Goal: Information Seeking & Learning: Learn about a topic

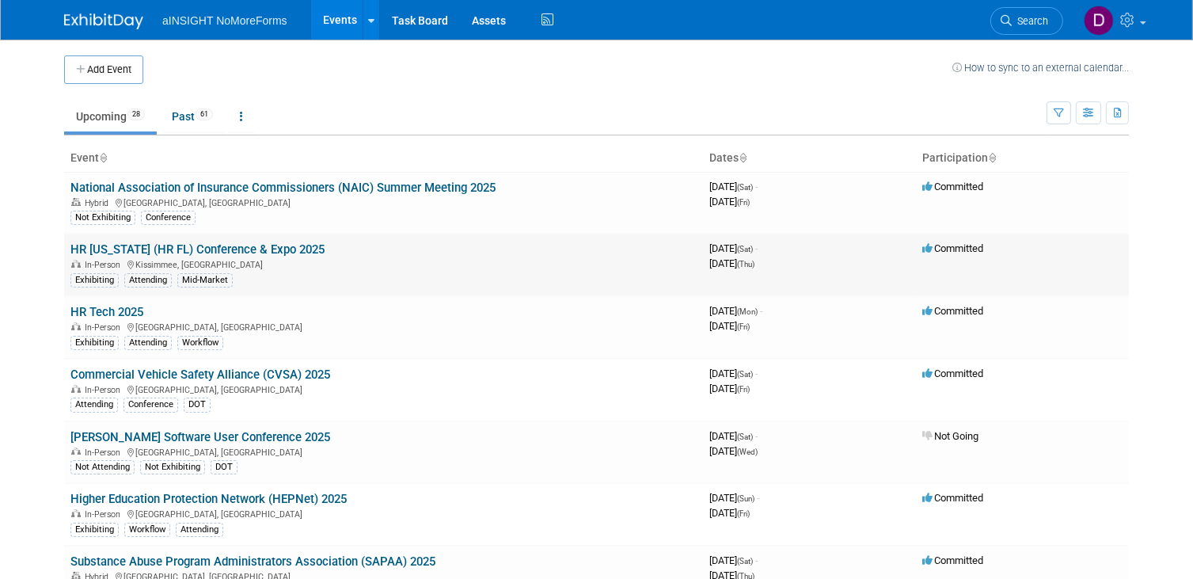
click at [265, 257] on div "In-Person [GEOGRAPHIC_DATA], [GEOGRAPHIC_DATA]" at bounding box center [383, 263] width 626 height 13
click at [272, 251] on link "HR [US_STATE] (HR FL) Conference & Expo 2025" at bounding box center [197, 249] width 254 height 14
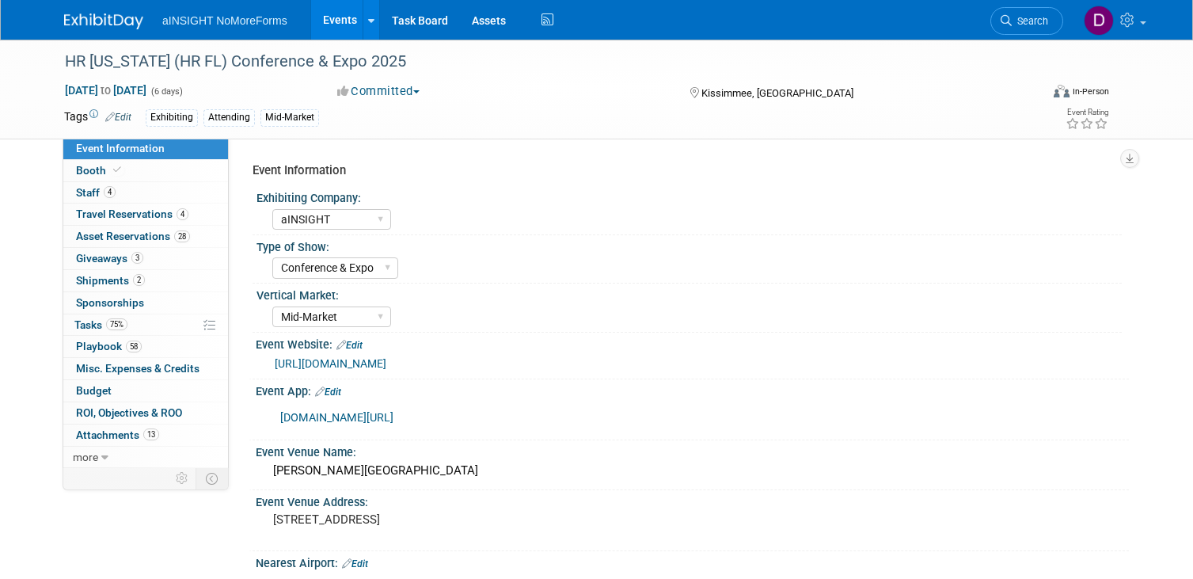
select select "aINSIGHT"
select select "Conference & Expo"
select select "Mid-Market"
select select "Full Access"
select select "Yes"
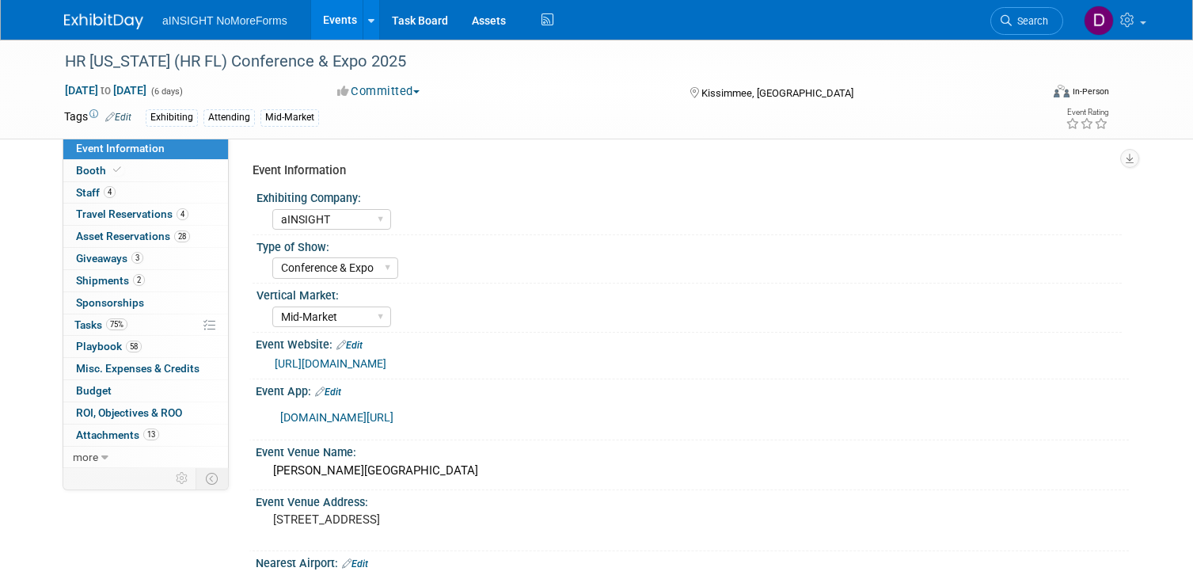
select select "No"
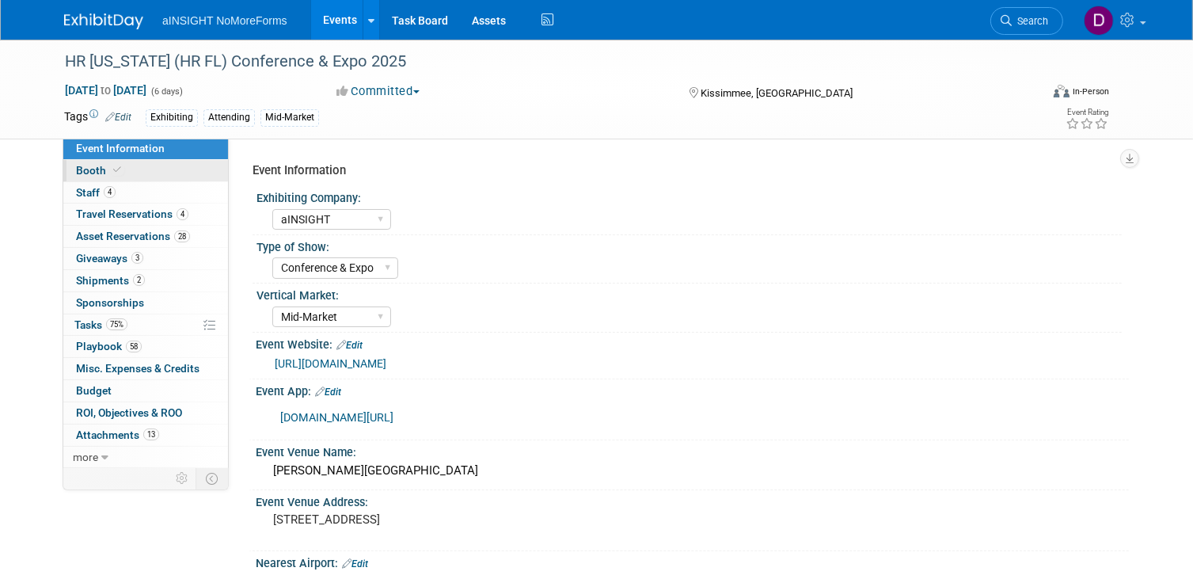
click at [131, 170] on link "Booth" at bounding box center [145, 170] width 165 height 21
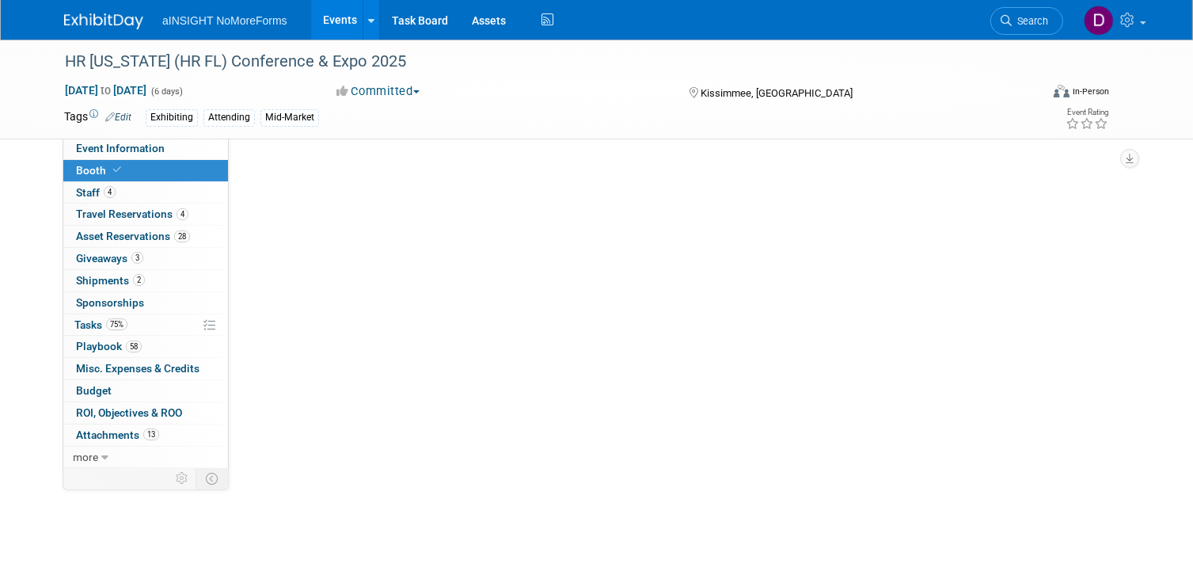
select select "aINSIGHT"
select select "Head of Sales"
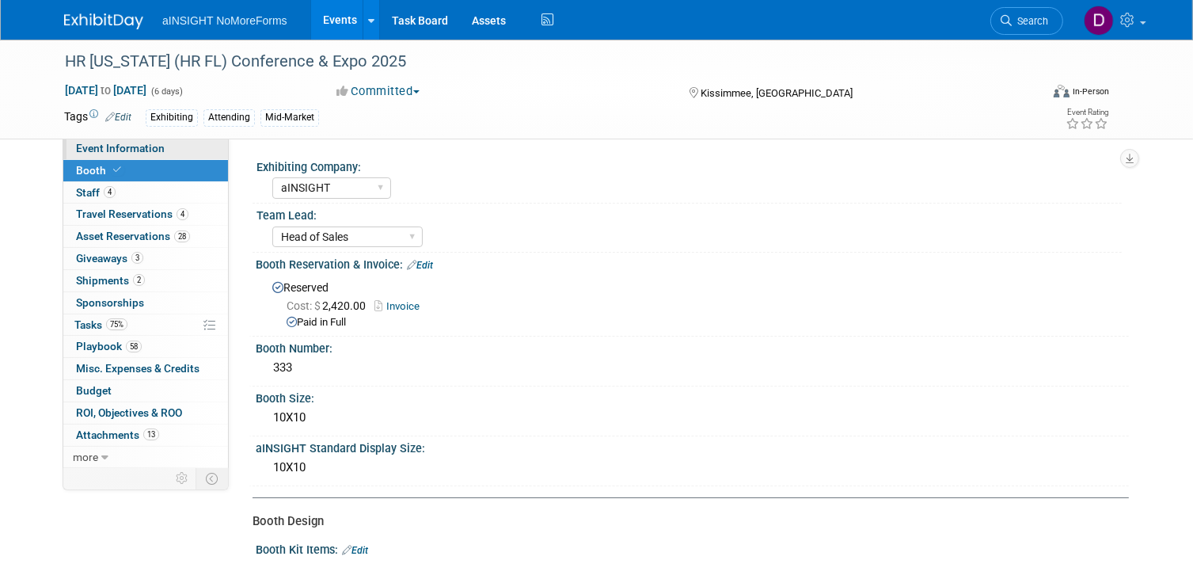
click at [140, 151] on span "Event Information" at bounding box center [120, 148] width 89 height 13
select select "aINSIGHT"
select select "Conference & Expo"
select select "Mid-Market"
select select "Full Access"
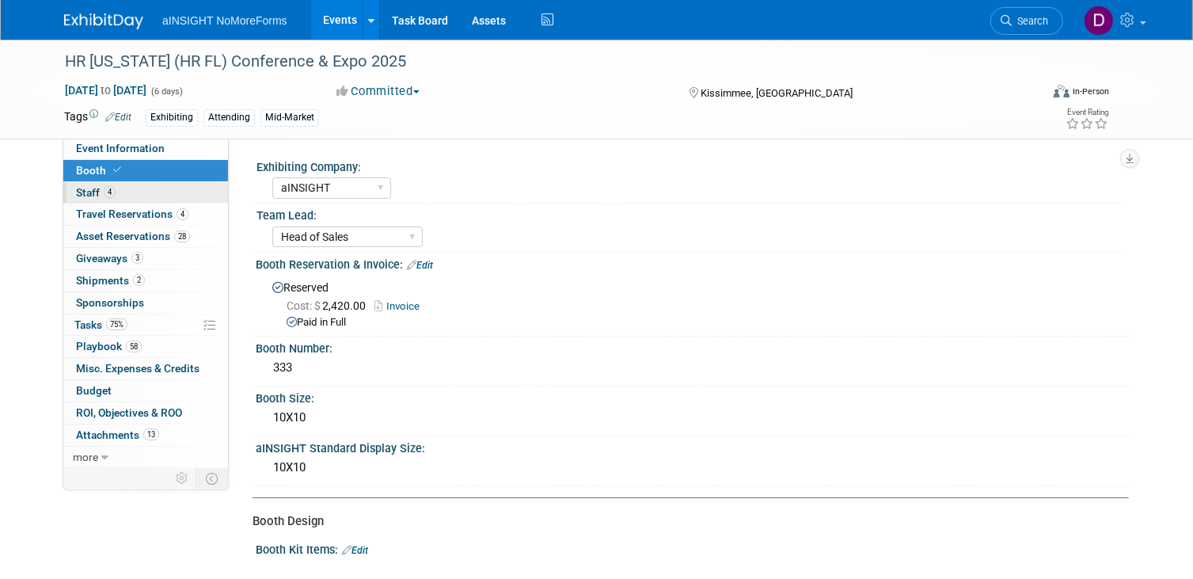
select select "Yes"
select select "No"
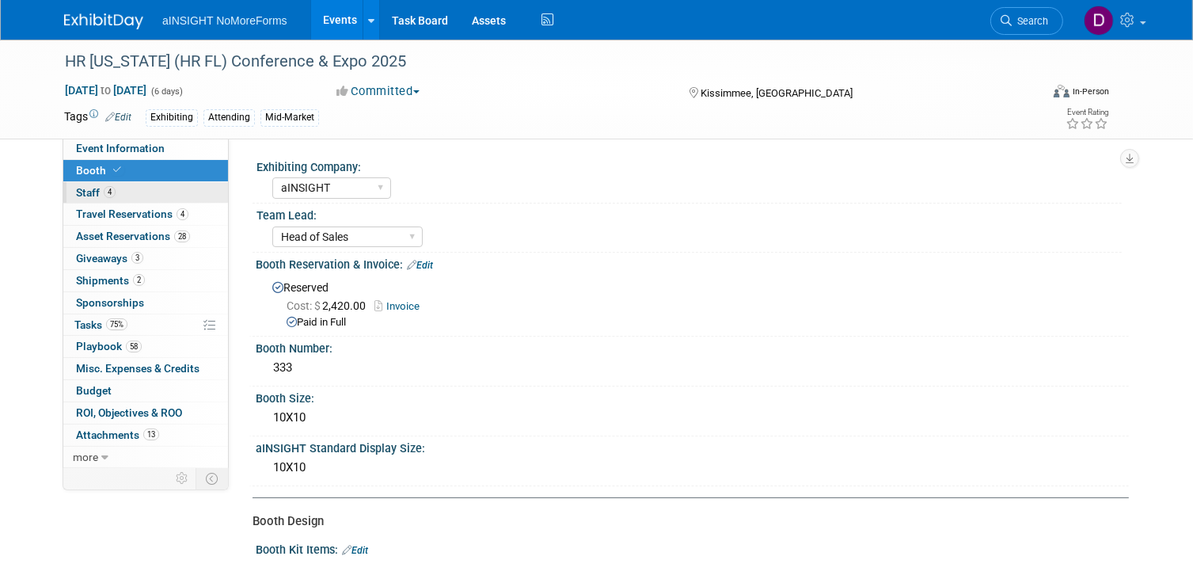
select select "No"
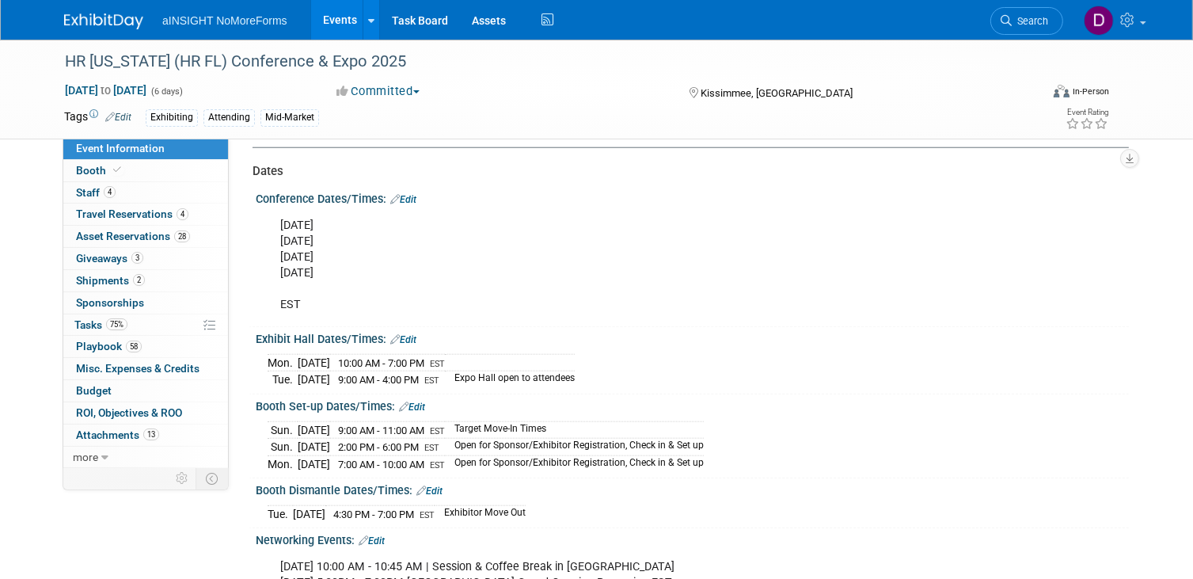
scroll to position [1584, 0]
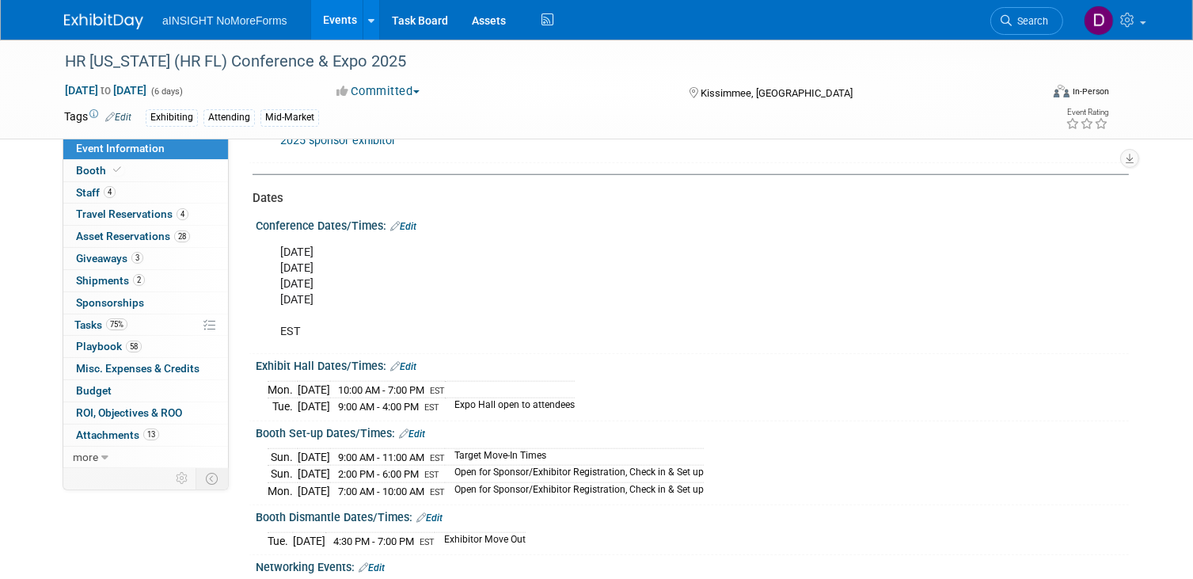
click at [77, 13] on img at bounding box center [103, 21] width 79 height 16
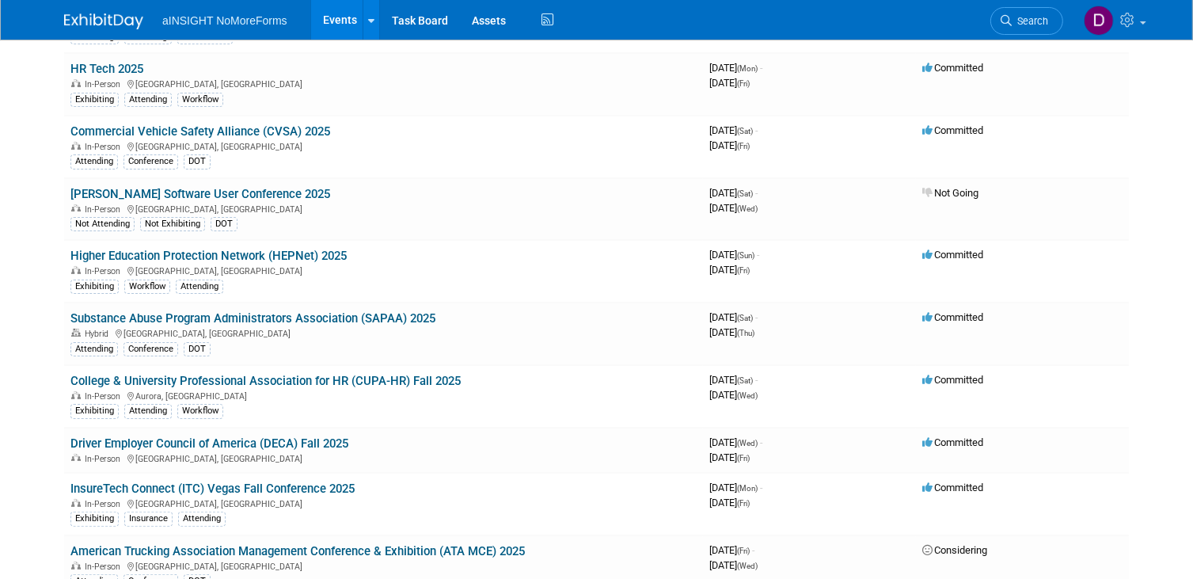
scroll to position [238, 0]
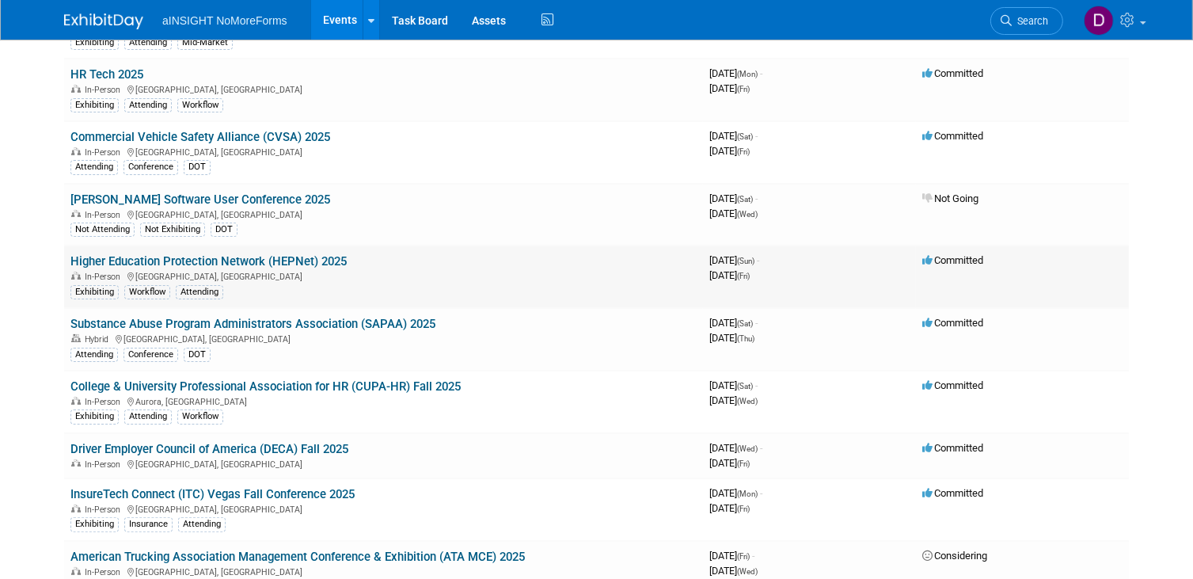
click at [281, 259] on link "Higher Education Protection Network (HEPNet) 2025" at bounding box center [208, 261] width 276 height 14
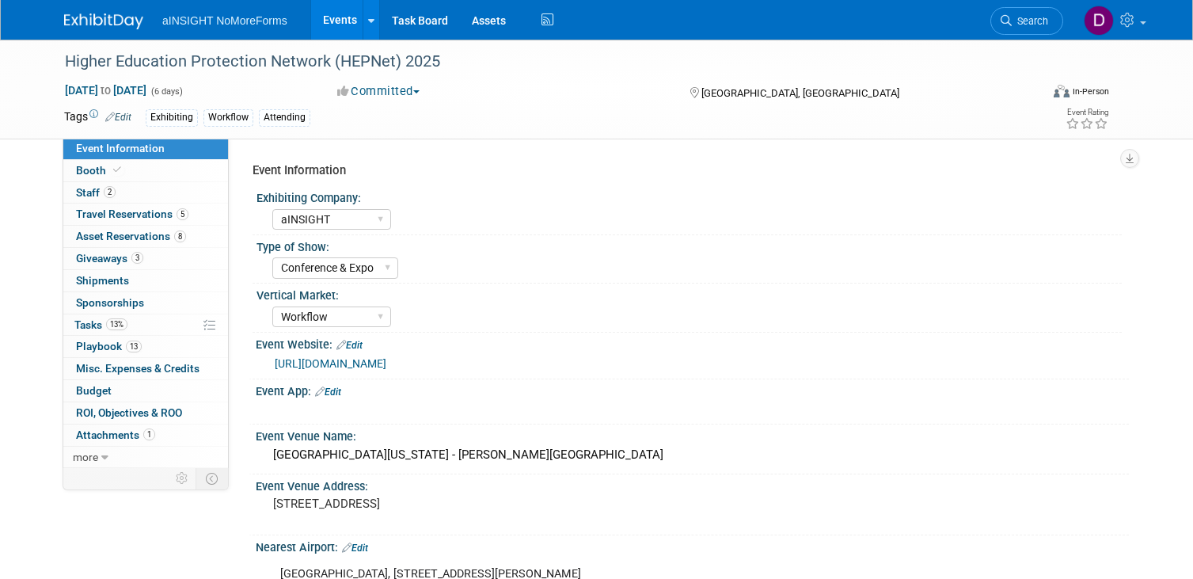
select select "aINSIGHT"
select select "Conference & Expo"
select select "Workflow"
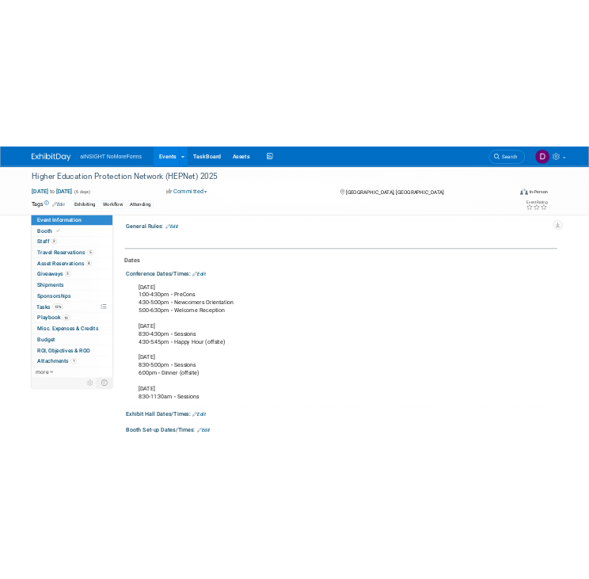
scroll to position [1267, 0]
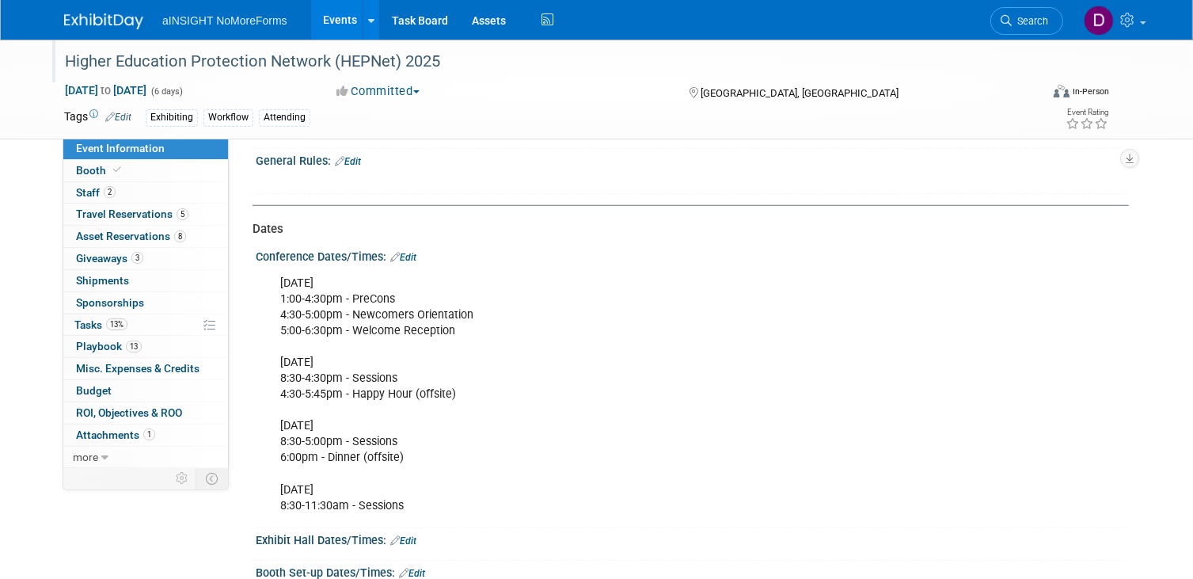
drag, startPoint x: 69, startPoint y: 59, endPoint x: 444, endPoint y: 58, distance: 375.3
click at [444, 58] on div "Higher Education Protection Network (HEPNet) 2025" at bounding box center [539, 62] width 961 height 29
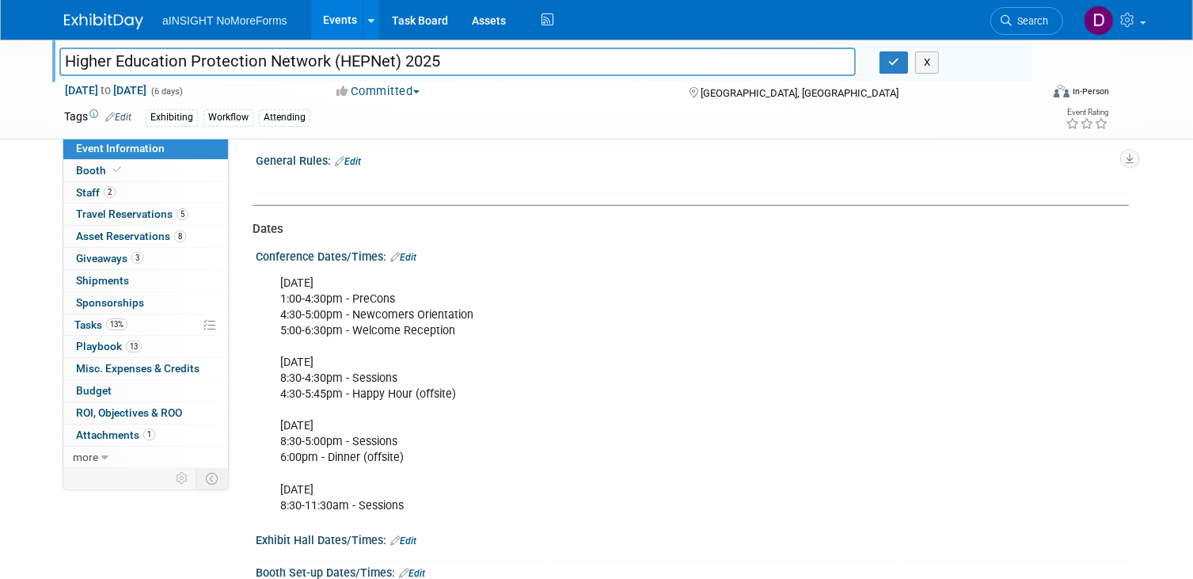
drag, startPoint x: 448, startPoint y: 59, endPoint x: 75, endPoint y: 42, distance: 373.3
click at [66, 42] on div "Higher Education Protection Network (HEPNet) 2025 Higher Education Protection N…" at bounding box center [542, 61] width 980 height 43
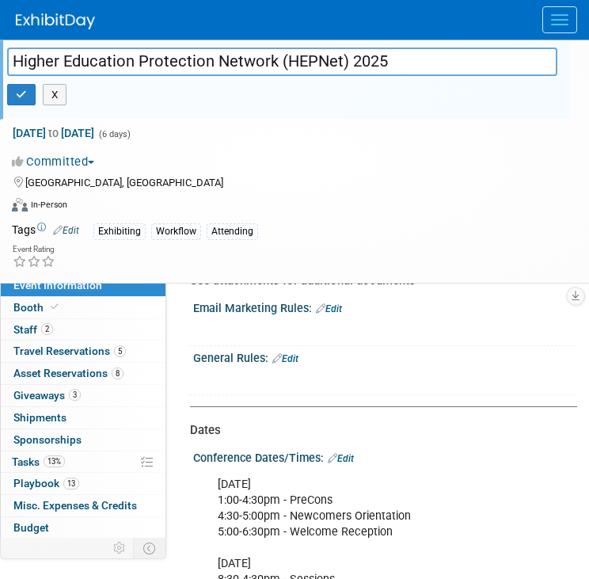
click at [184, 557] on div "Event Information Event Info Booth Booth 2 Staff 2 Staff 5 Travel Reservations …" at bounding box center [294, 414] width 589 height 3283
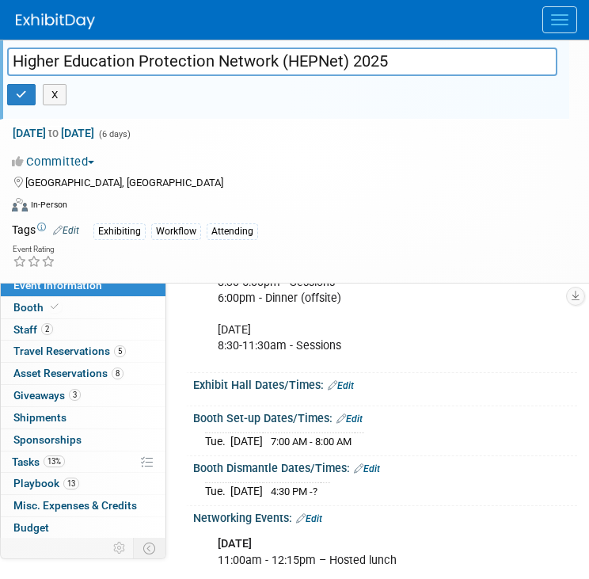
scroll to position [1663, 0]
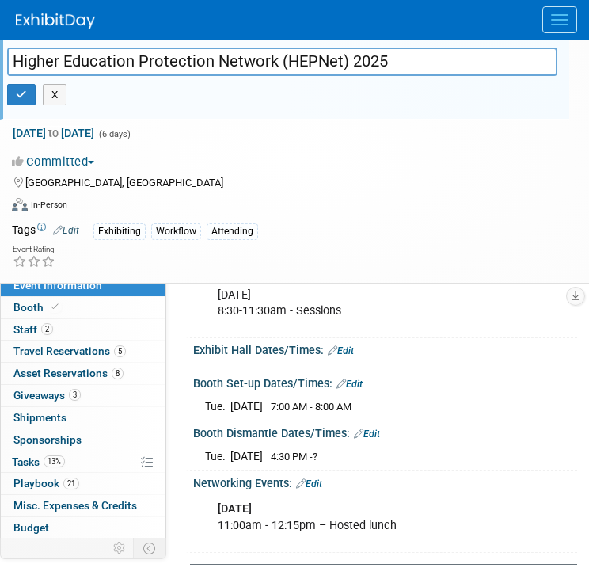
click at [105, 92] on div "X" at bounding box center [282, 95] width 550 height 38
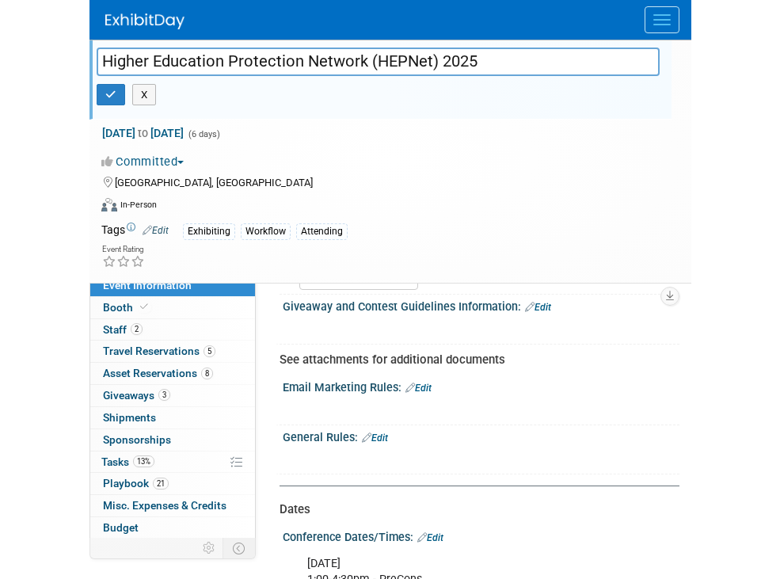
scroll to position [1139, 0]
